Goal: Information Seeking & Learning: Find specific fact

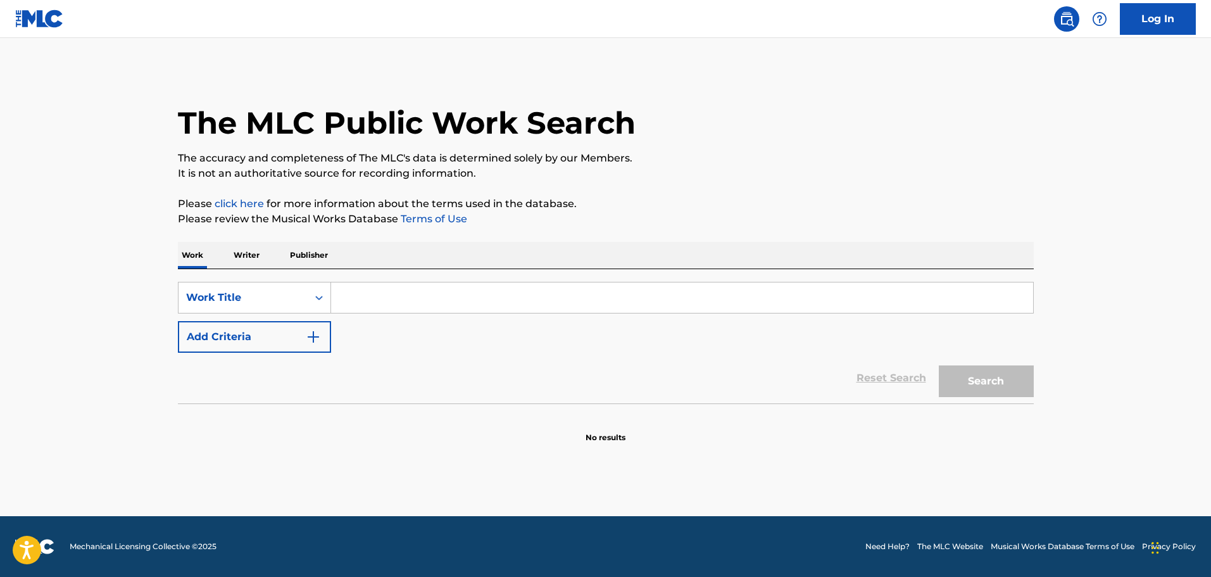
click at [377, 308] on input "Search Form" at bounding box center [682, 297] width 702 height 30
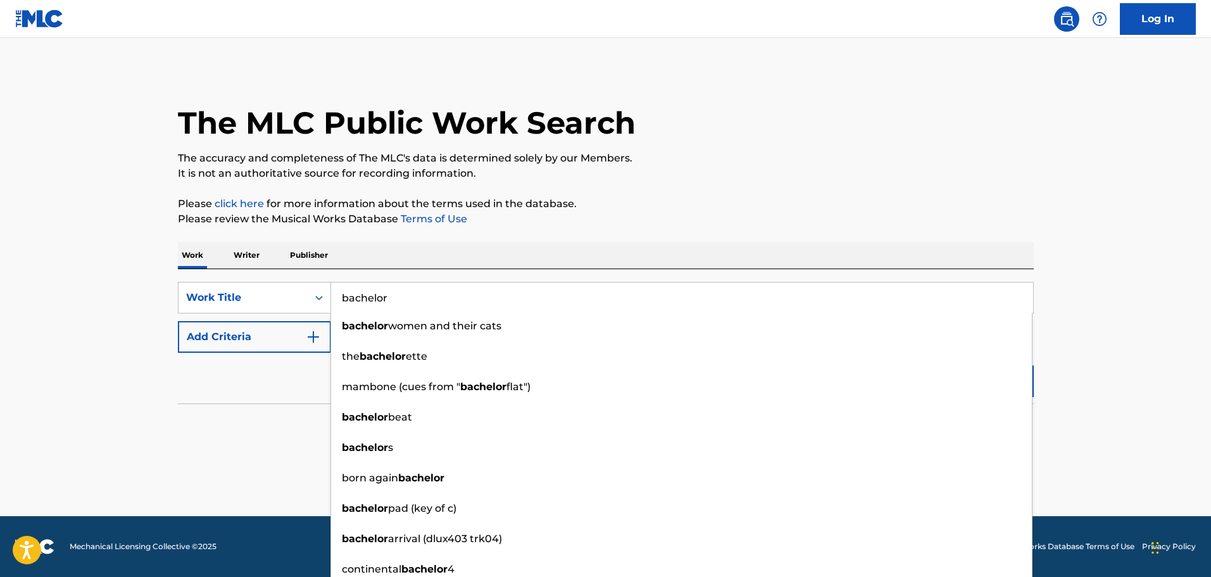
type input "bachelor"
click at [248, 418] on section "No results" at bounding box center [606, 426] width 856 height 33
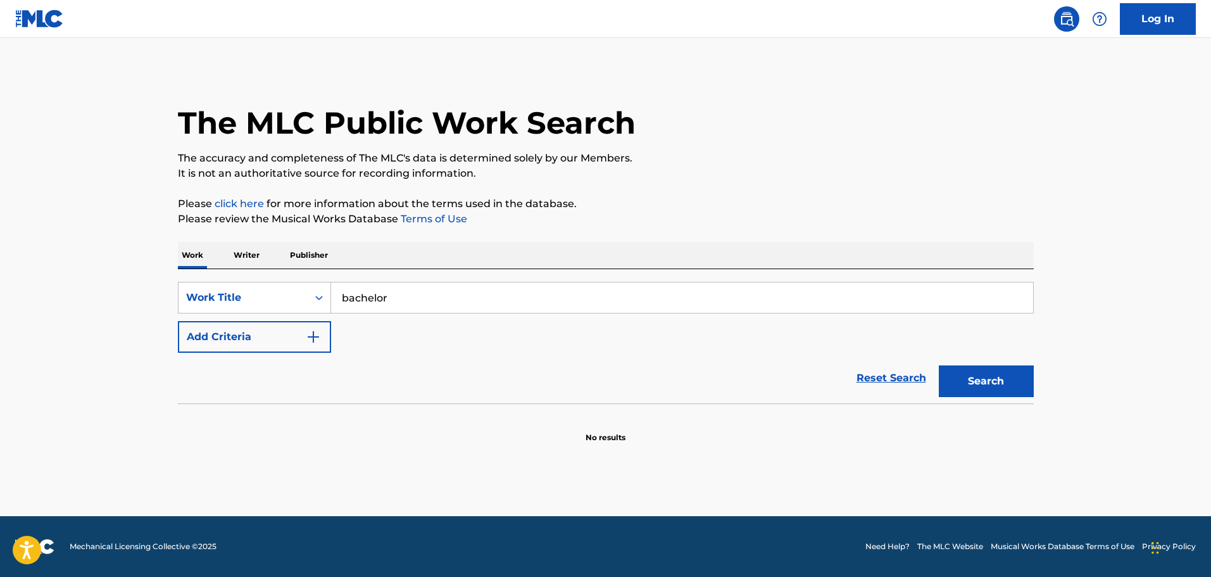
click at [310, 338] on img "Search Form" at bounding box center [313, 336] width 15 height 15
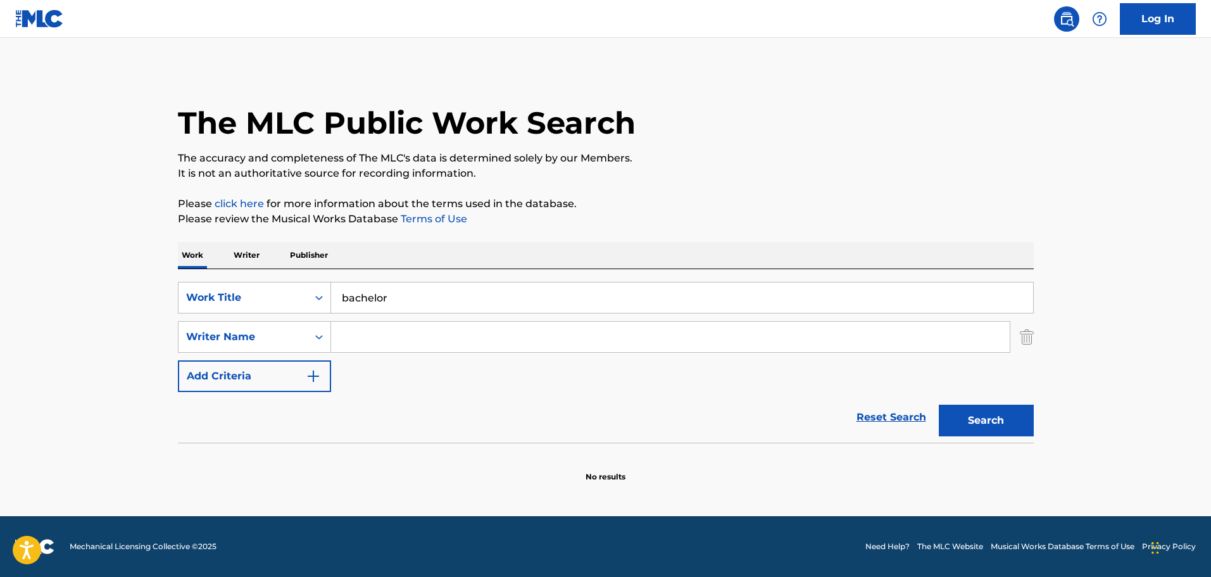
click at [415, 334] on input "Search Form" at bounding box center [670, 337] width 679 height 30
type input "[PERSON_NAME]"
click at [939, 405] on button "Search" at bounding box center [986, 421] width 95 height 32
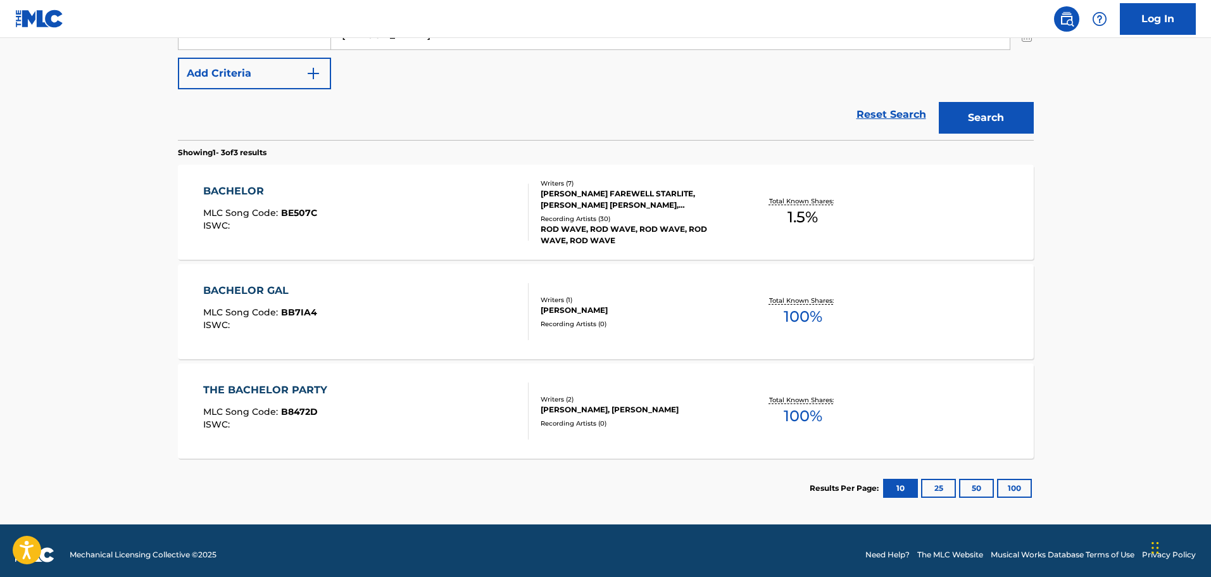
scroll to position [311, 0]
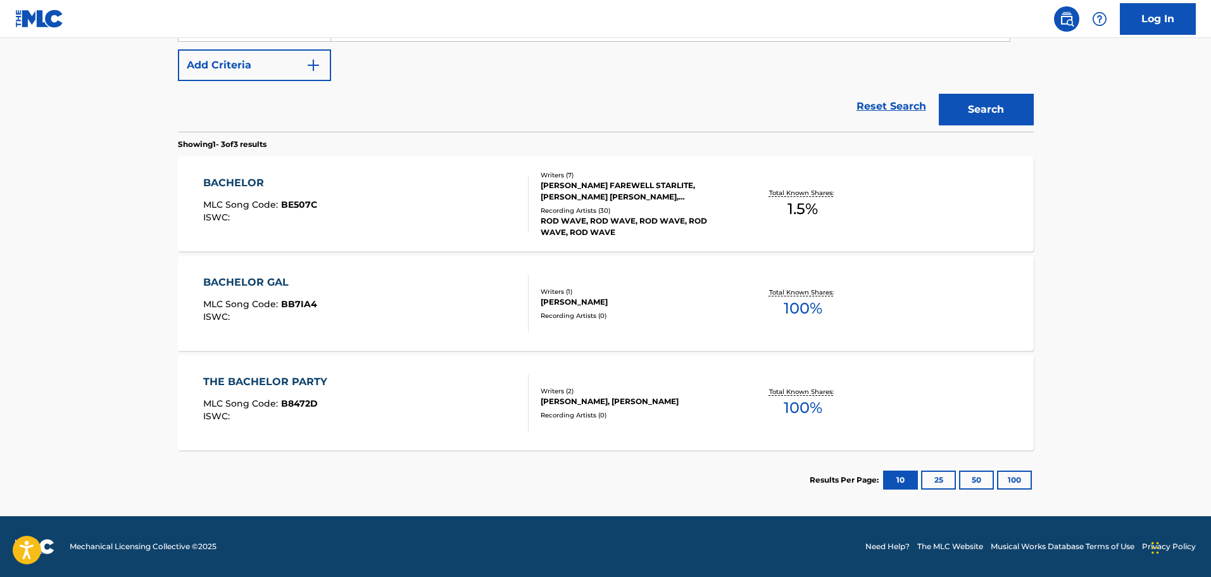
click at [415, 237] on div "BACHELOR MLC Song Code : BE507C ISWC : Writers ( 7 ) [PERSON_NAME] FAREWELL STA…" at bounding box center [606, 203] width 856 height 95
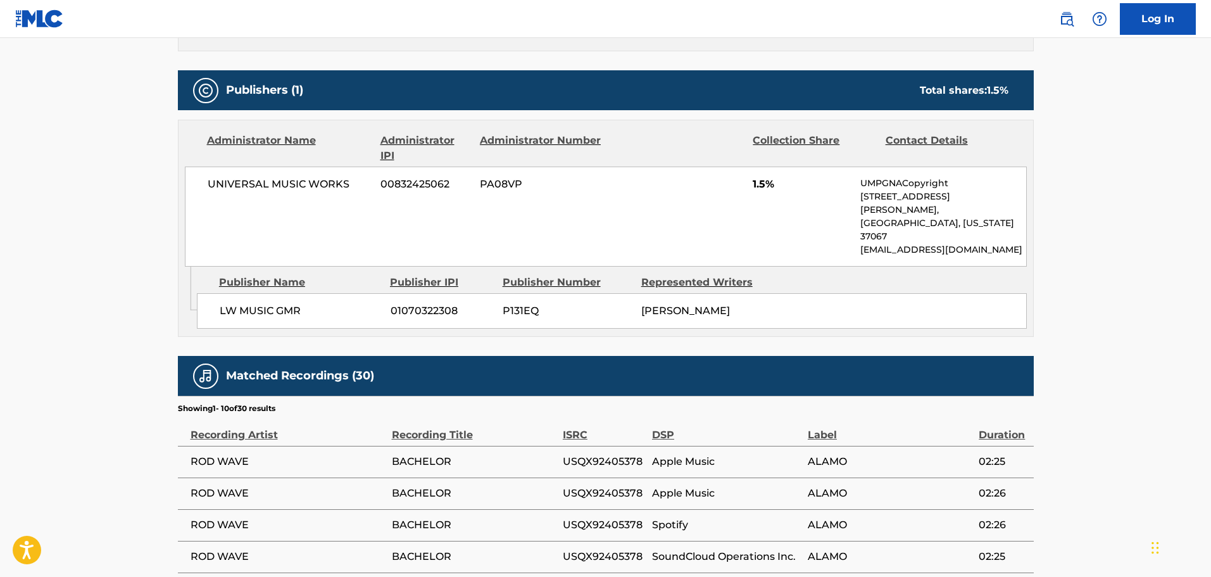
scroll to position [633, 0]
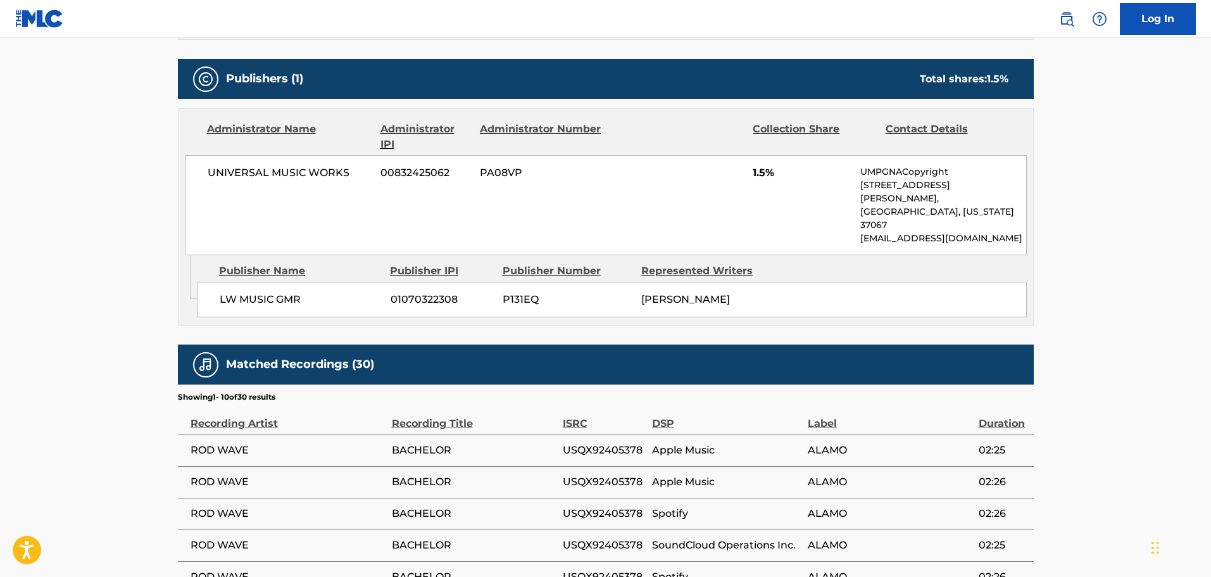
drag, startPoint x: 328, startPoint y: 180, endPoint x: 332, endPoint y: 186, distance: 7.4
click at [329, 180] on div "UNIVERSAL MUSIC WORKS 00832425062 PA08VP 1.5% UMPGNACopyright [STREET_ADDRESS][…" at bounding box center [606, 205] width 842 height 100
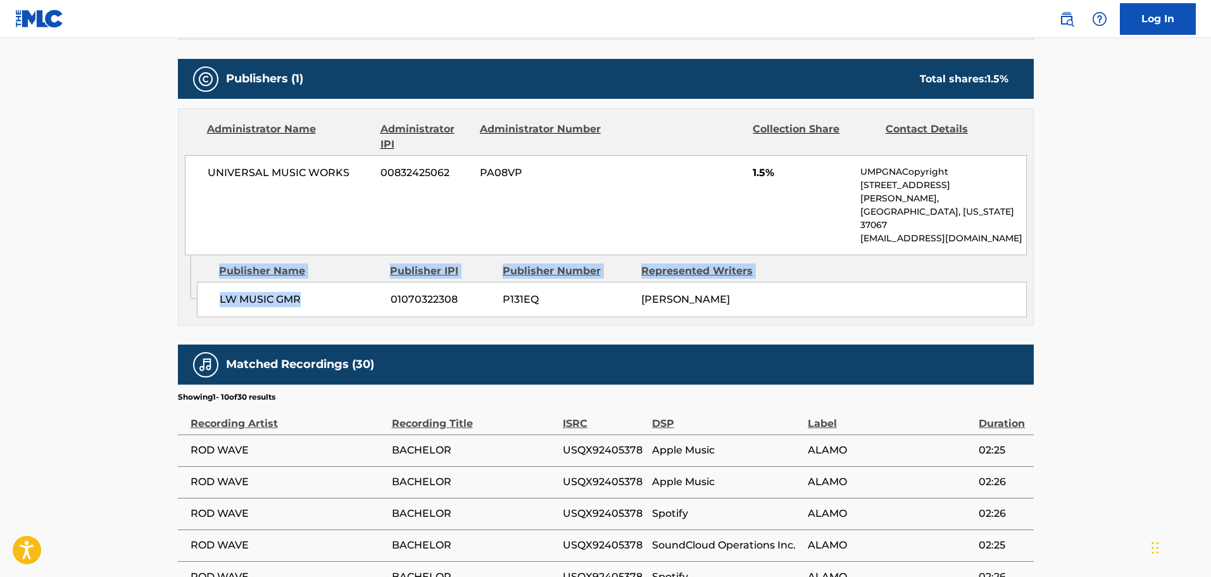
drag, startPoint x: 315, startPoint y: 278, endPoint x: 159, endPoint y: 278, distance: 155.7
click at [159, 278] on main "< Back to public search results Copy work link BACHELOR Work Detail Member Work…" at bounding box center [605, 111] width 1211 height 1412
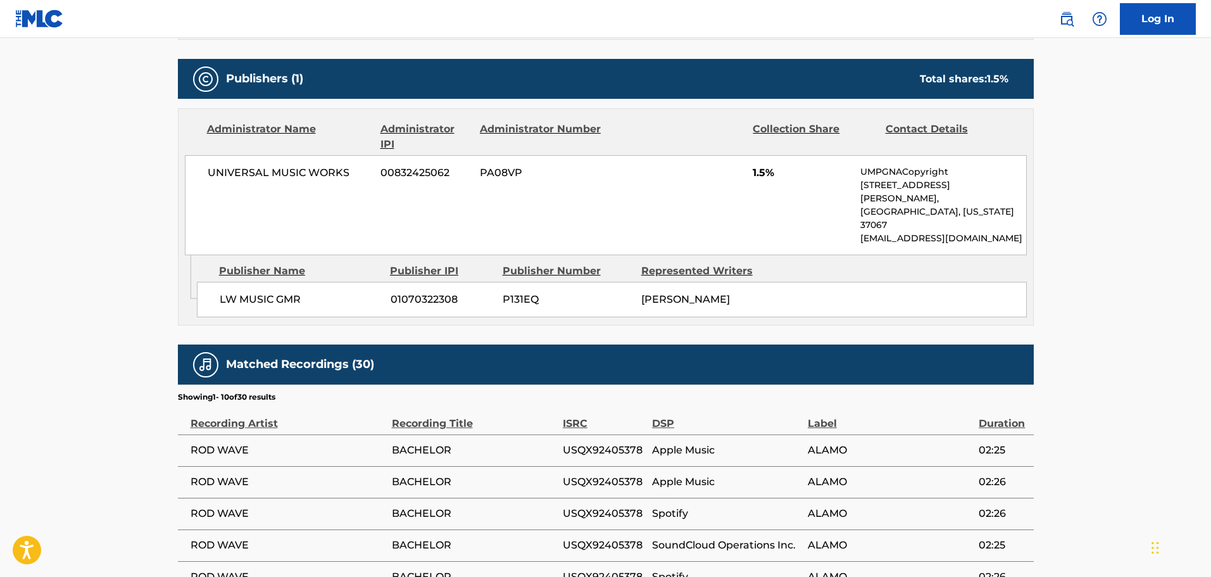
click at [774, 282] on div "LW MUSIC GMR 01070322308 P131EQ [PERSON_NAME]" at bounding box center [612, 299] width 830 height 35
click at [463, 434] on td "BACHELOR" at bounding box center [477, 450] width 171 height 32
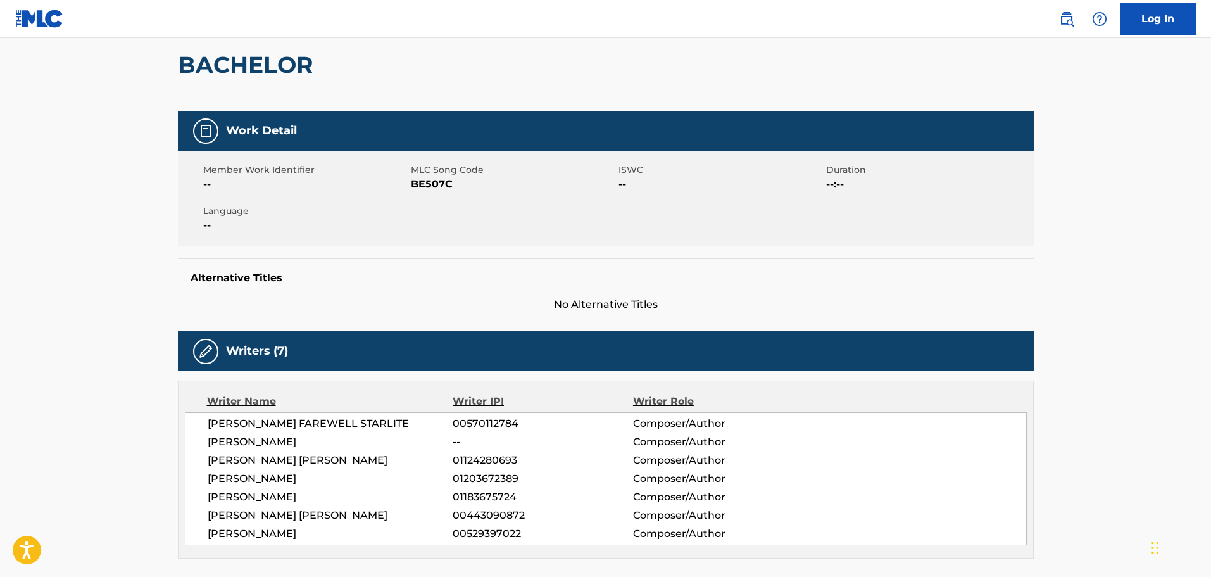
scroll to position [0, 0]
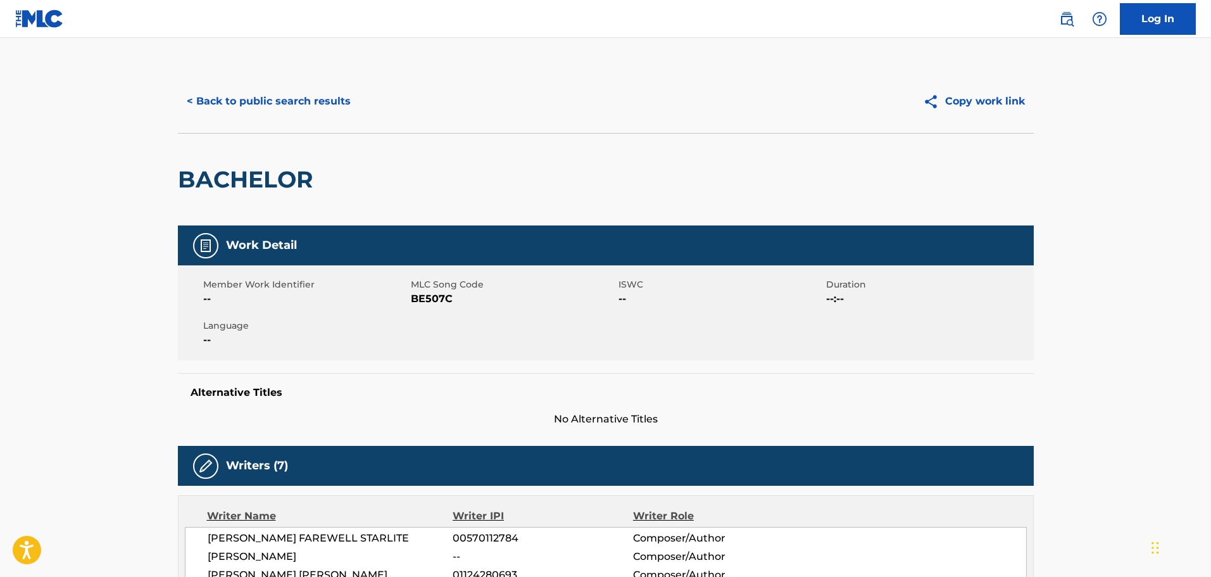
click at [305, 99] on button "< Back to public search results" at bounding box center [269, 101] width 182 height 32
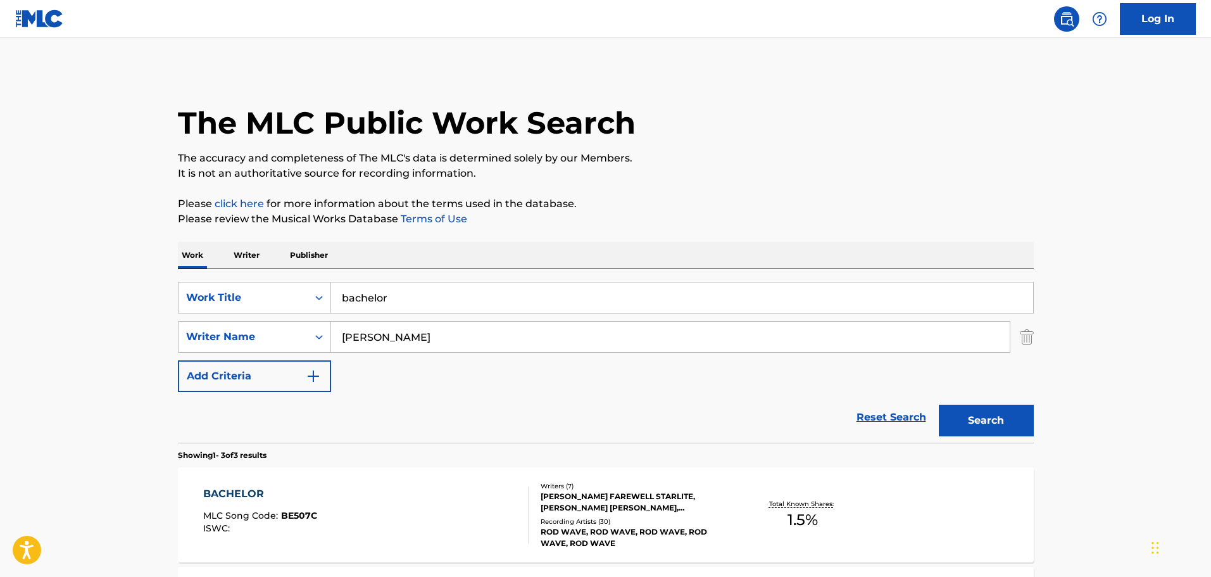
click at [921, 419] on link "Reset Search" at bounding box center [891, 417] width 82 height 28
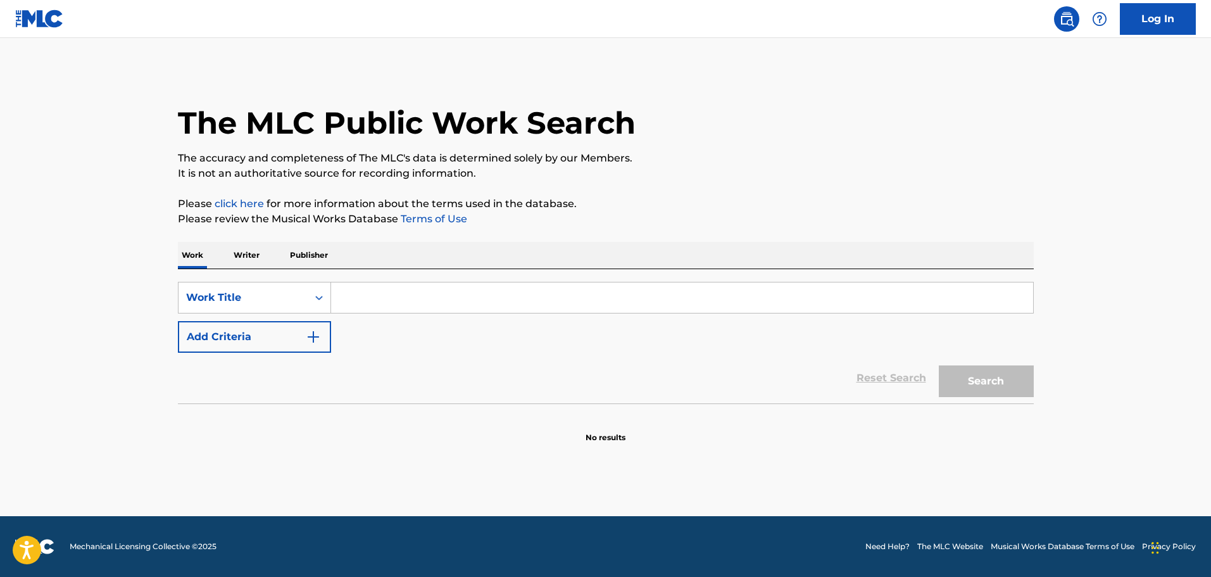
click at [444, 303] on input "Search Form" at bounding box center [682, 297] width 702 height 30
type input "fuck fame"
click at [1013, 377] on button "Search" at bounding box center [986, 381] width 95 height 32
